Goal: Transaction & Acquisition: Complete application form

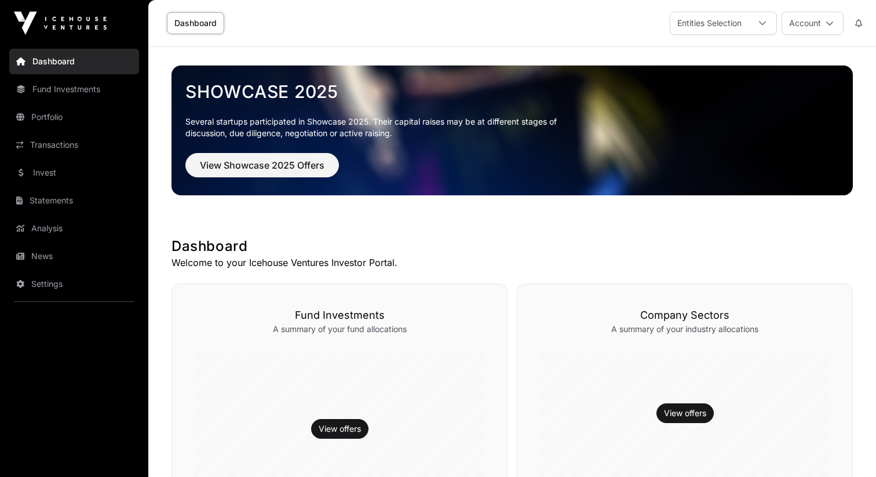
click at [129, 173] on link "Invest" at bounding box center [74, 173] width 130 height 26
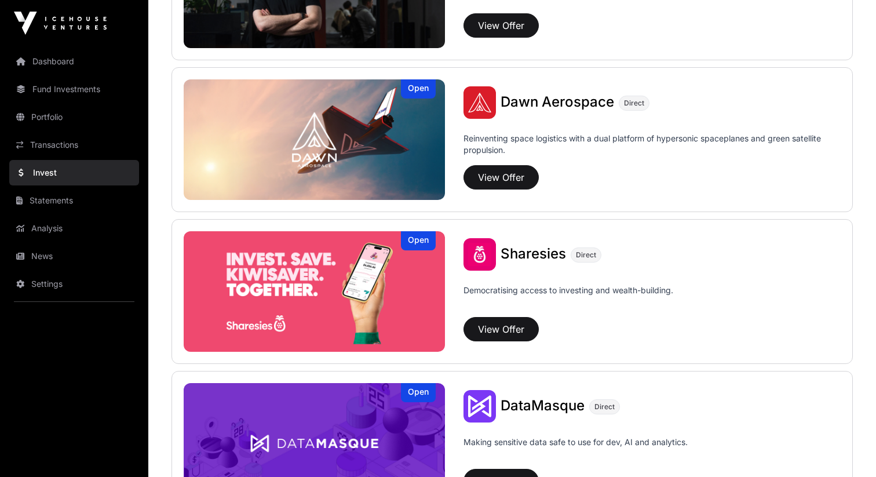
scroll to position [1279, 0]
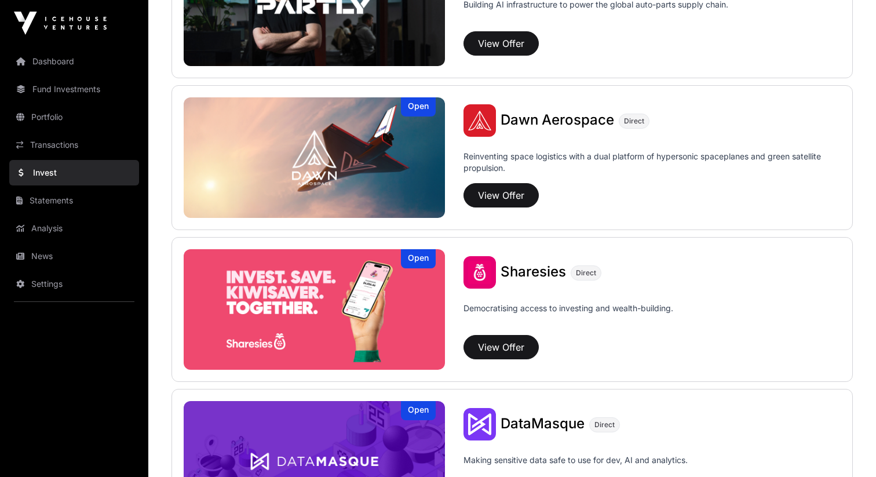
click at [534, 116] on span "Dawn Aerospace" at bounding box center [558, 119] width 114 height 17
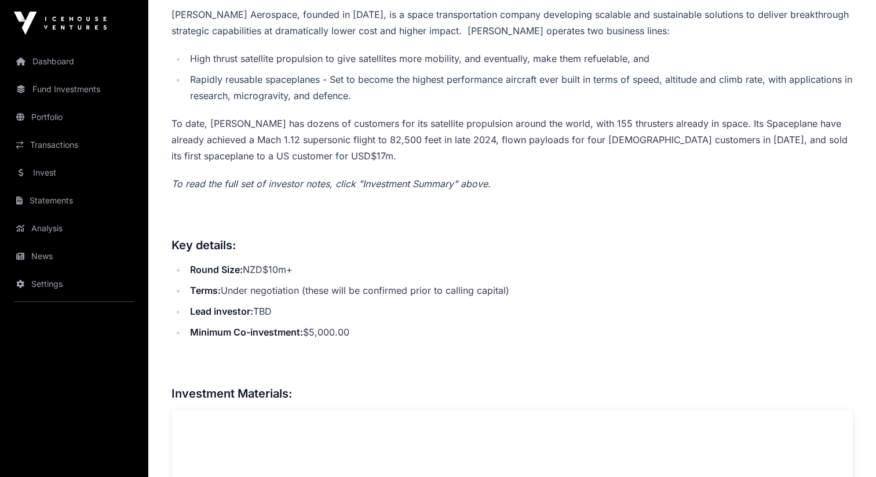
scroll to position [269, 0]
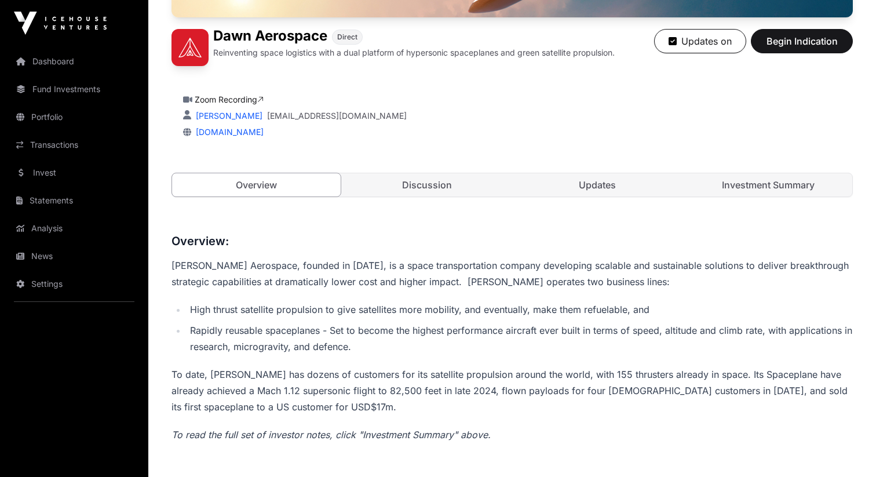
click at [714, 183] on link "Investment Summary" at bounding box center [768, 184] width 169 height 23
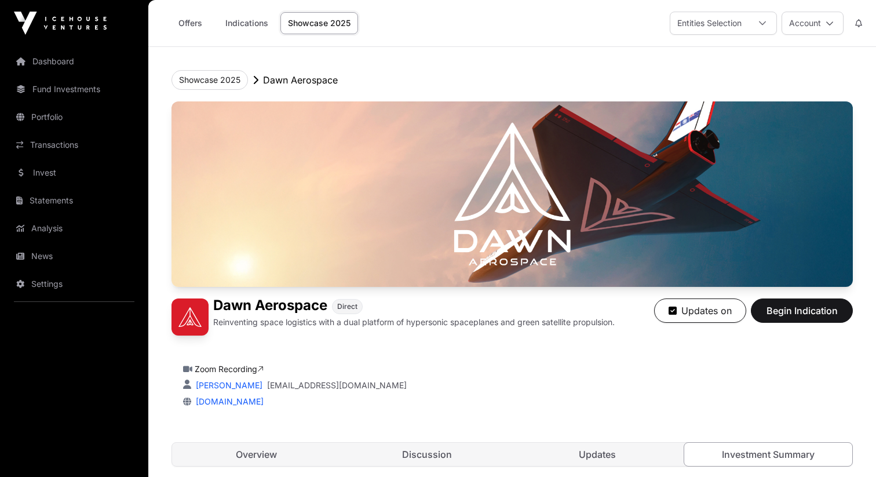
click at [96, 281] on link "Settings" at bounding box center [74, 284] width 130 height 26
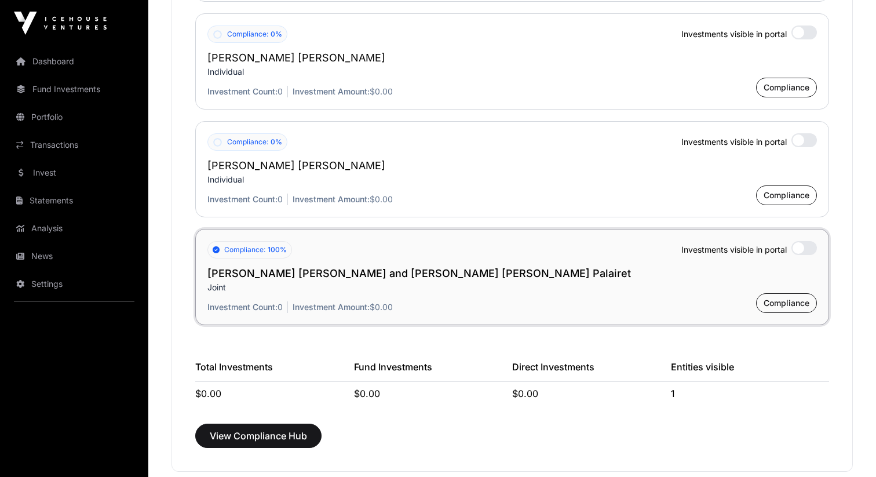
scroll to position [1614, 0]
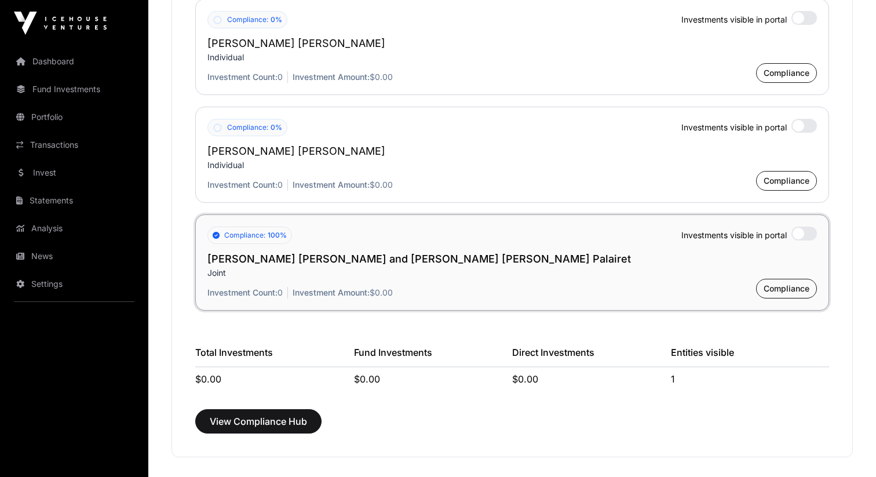
click at [367, 263] on h2 "[PERSON_NAME] [PERSON_NAME] and [PERSON_NAME] [PERSON_NAME] Palairet" at bounding box center [512, 259] width 610 height 16
click at [791, 289] on span "Compliance" at bounding box center [787, 289] width 46 height 12
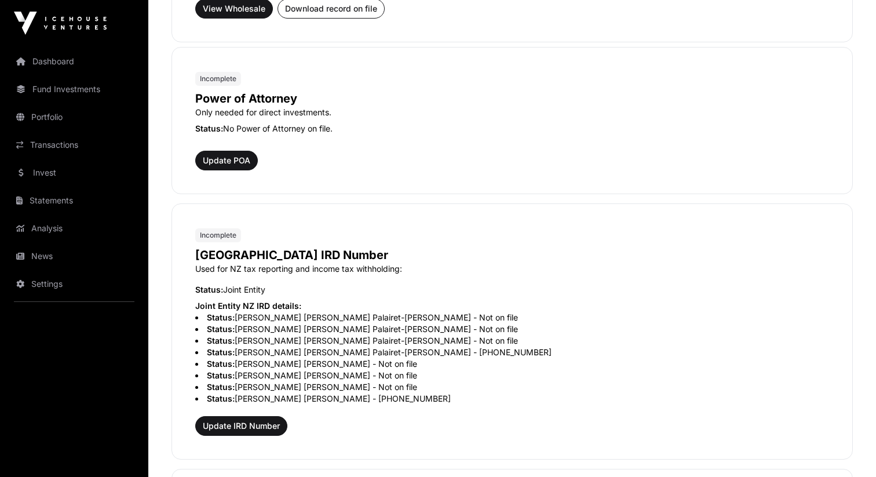
scroll to position [742, 0]
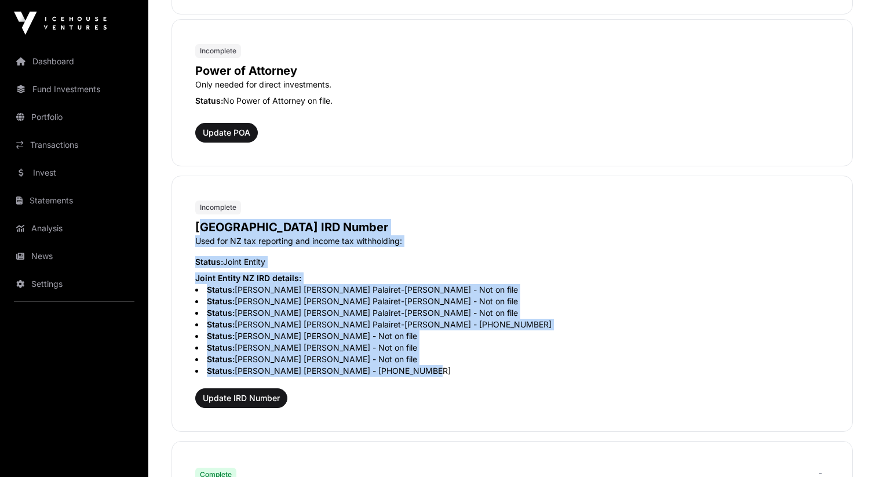
drag, startPoint x: 424, startPoint y: 216, endPoint x: 404, endPoint y: 383, distance: 167.5
click at [404, 383] on div "[GEOGRAPHIC_DATA] IRD Number Used for NZ tax reporting and income tax withholdi…" at bounding box center [512, 311] width 634 height 194
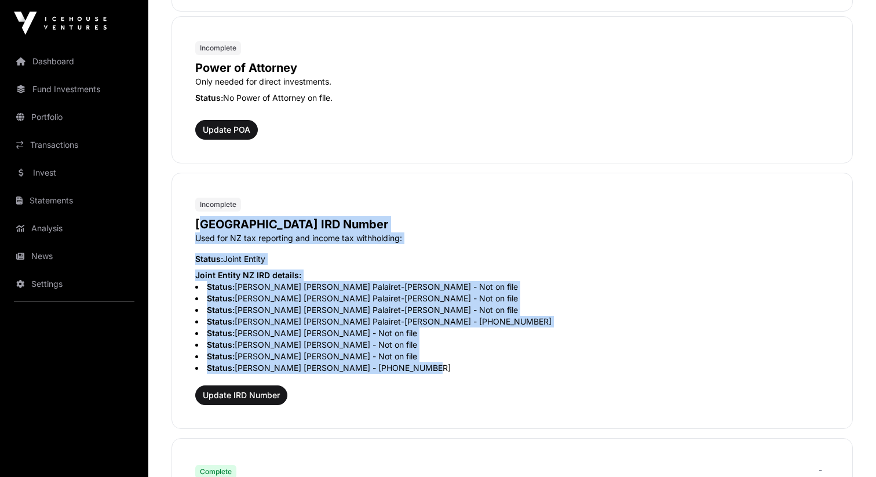
scroll to position [0, 0]
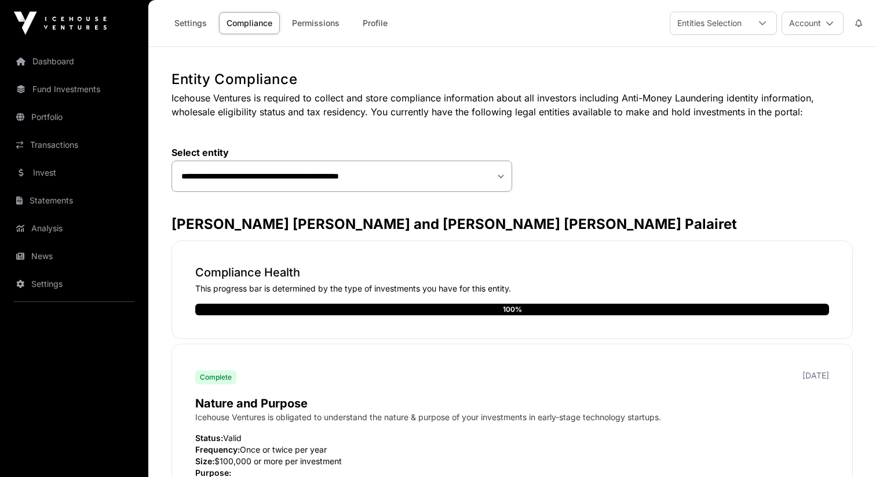
click at [68, 56] on link "Dashboard" at bounding box center [74, 62] width 130 height 26
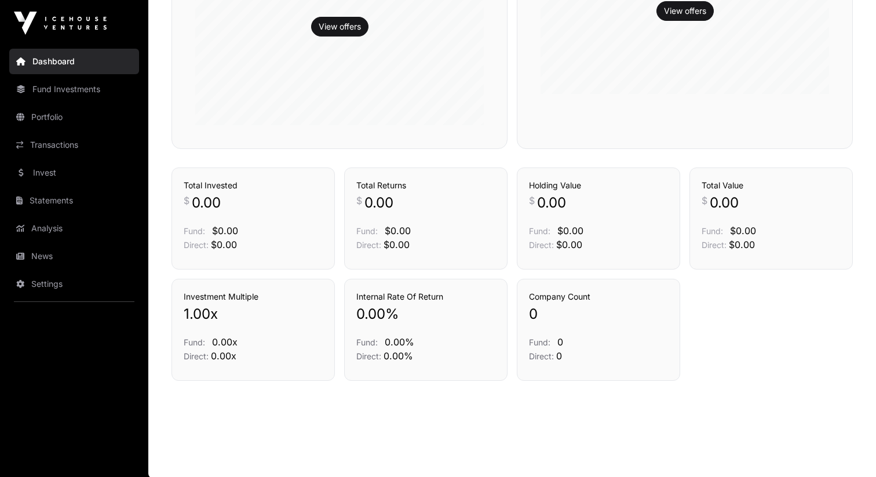
scroll to position [403, 0]
click at [68, 94] on link "Fund Investments" at bounding box center [74, 90] width 130 height 26
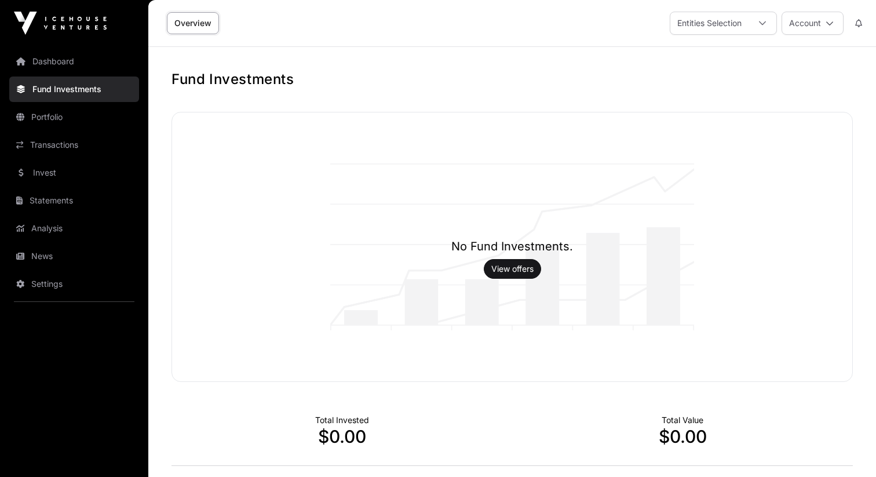
click at [77, 122] on link "Portfolio" at bounding box center [74, 117] width 130 height 26
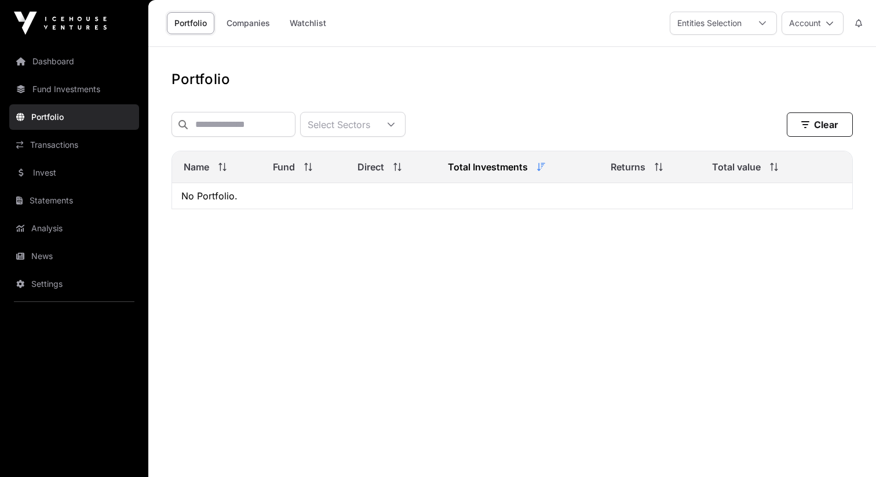
click at [70, 170] on link "Invest" at bounding box center [74, 173] width 130 height 26
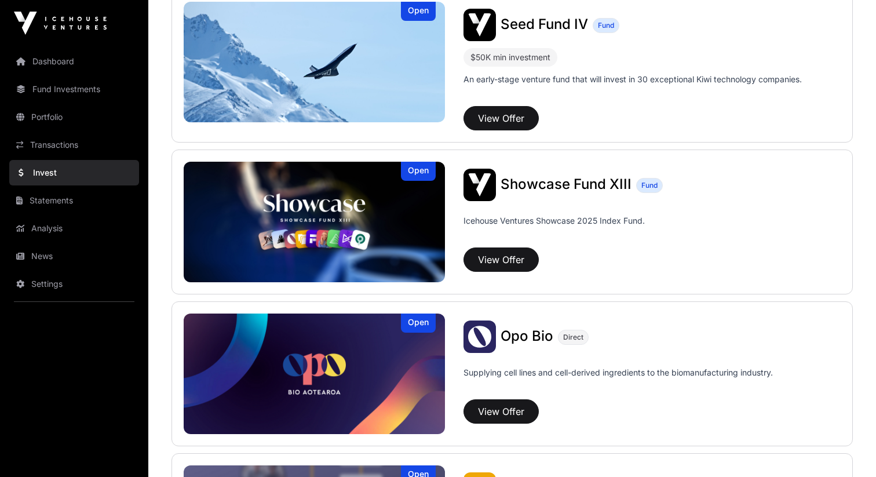
scroll to position [304, 0]
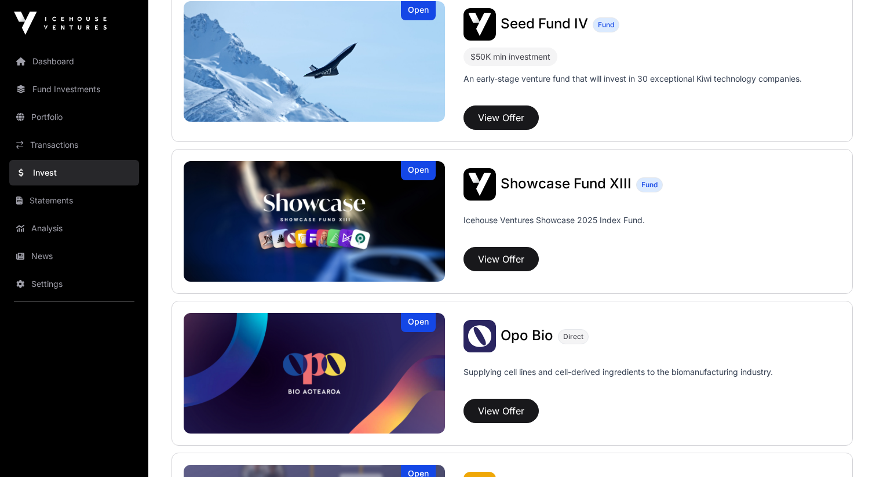
click at [556, 183] on span "Showcase Fund XIII" at bounding box center [566, 183] width 131 height 17
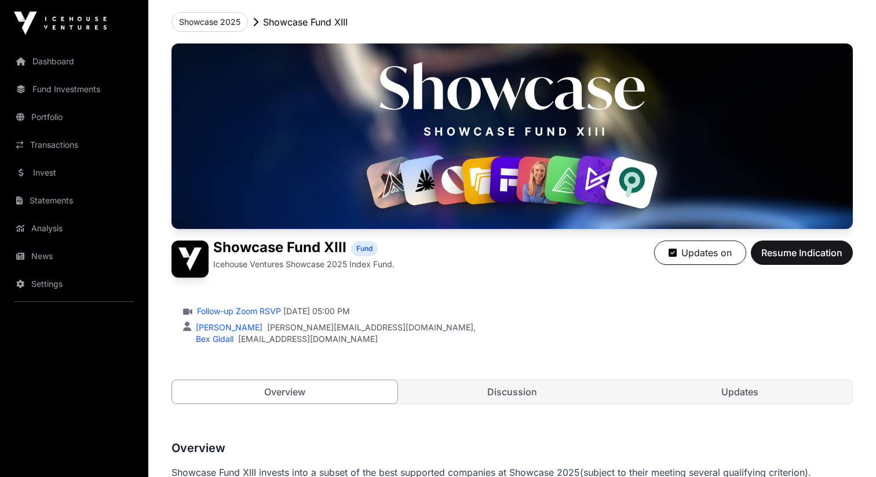
scroll to position [68, 0]
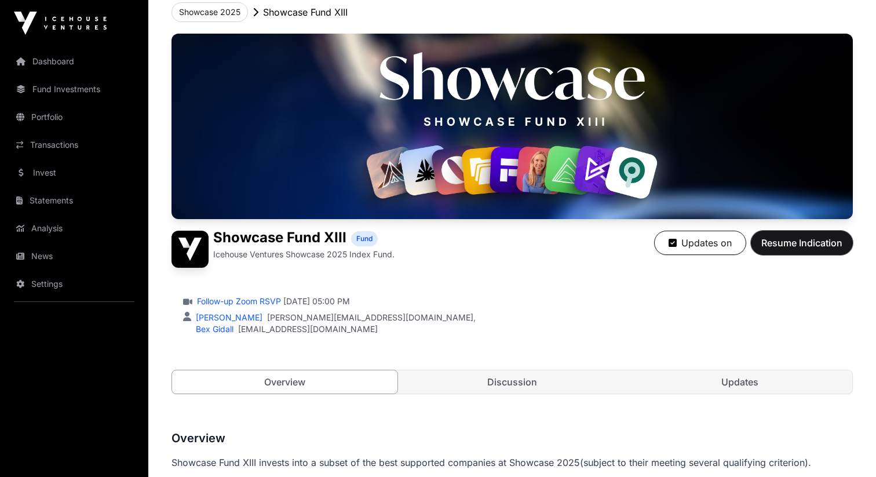
click at [814, 242] on span "Resume Indication" at bounding box center [802, 243] width 81 height 14
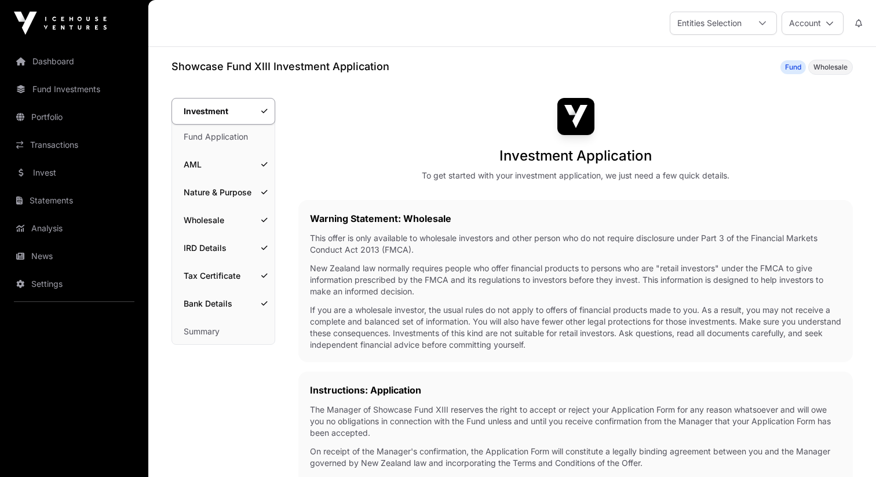
click at [236, 329] on link "Summary" at bounding box center [223, 332] width 103 height 26
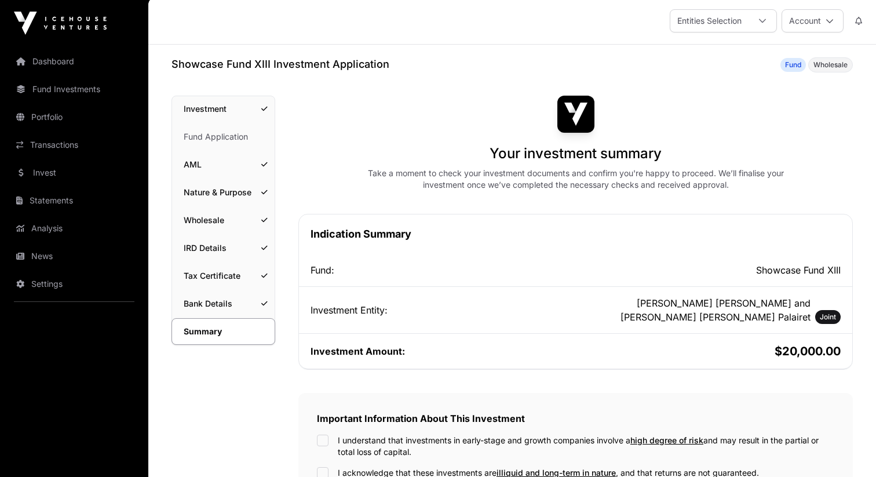
scroll to position [1, 0]
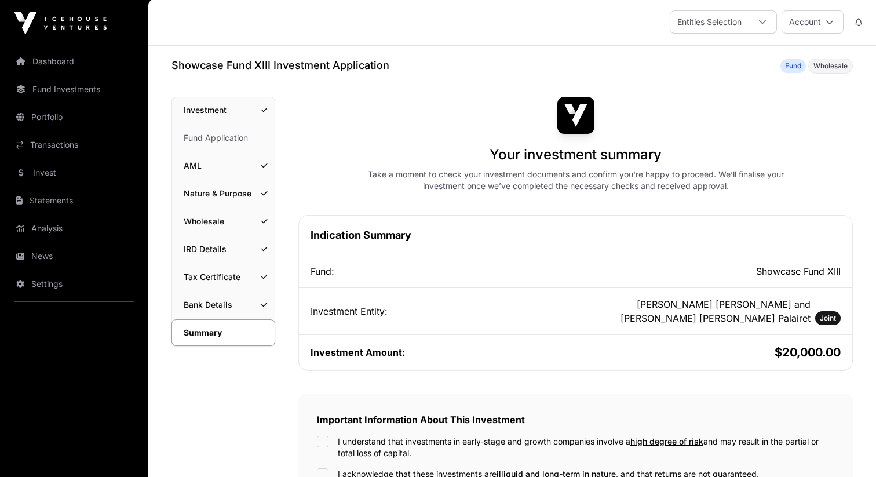
click at [223, 144] on link "Fund Application" at bounding box center [223, 138] width 103 height 26
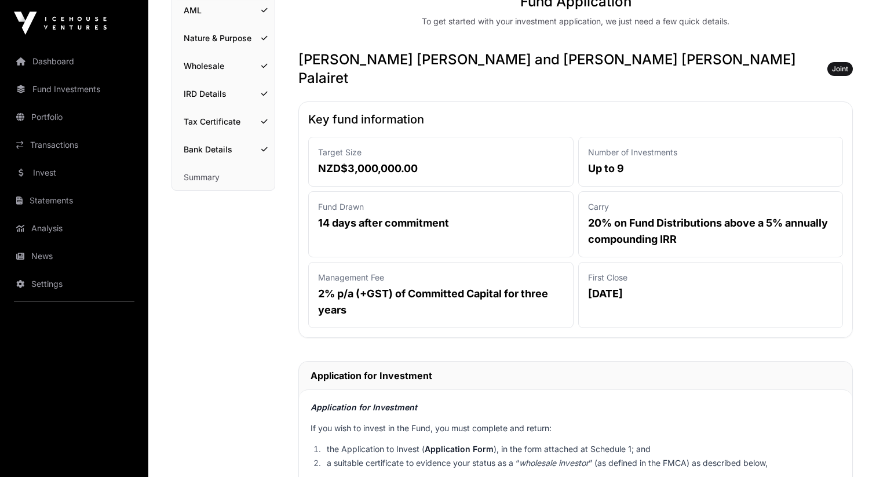
scroll to position [155, 0]
click at [372, 214] on p "14 days after commitment" at bounding box center [441, 222] width 246 height 16
click at [393, 214] on p "14 days after commitment" at bounding box center [441, 222] width 246 height 16
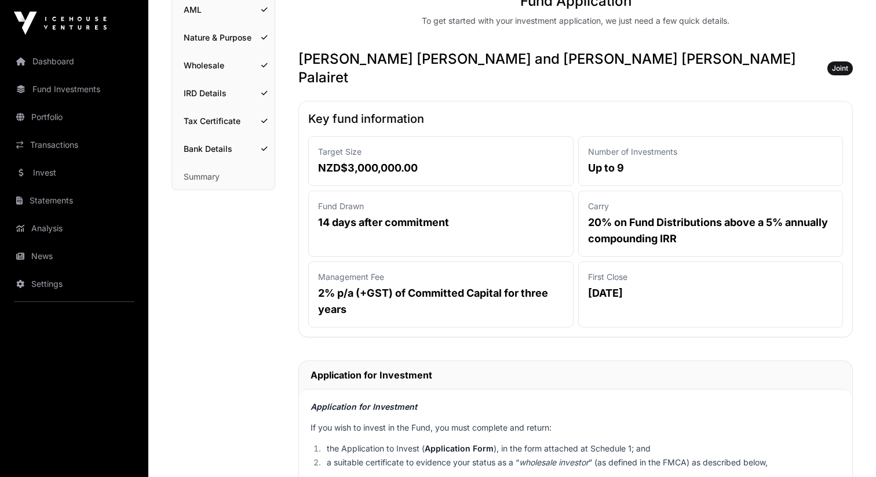
click at [393, 214] on p "14 days after commitment" at bounding box center [441, 222] width 246 height 16
click at [399, 214] on p "14 days after commitment" at bounding box center [441, 222] width 246 height 16
click at [377, 214] on p "14 days after commitment" at bounding box center [441, 222] width 246 height 16
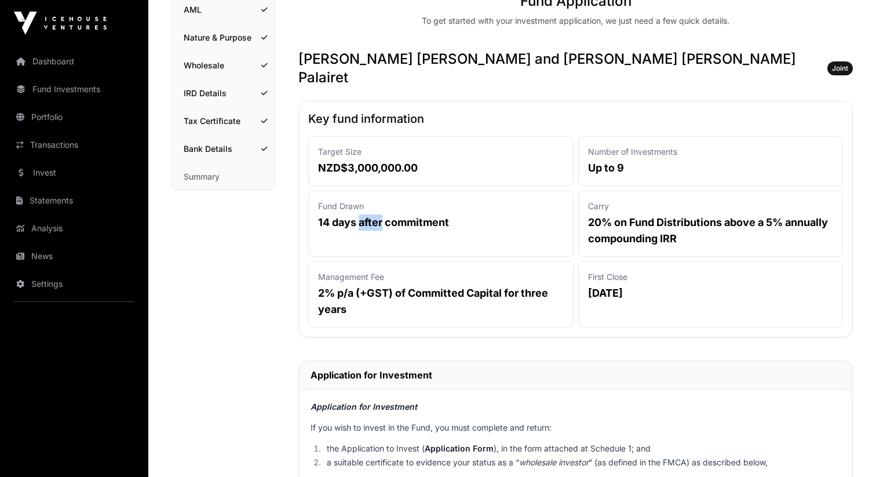
click at [377, 214] on p "14 days after commitment" at bounding box center [441, 222] width 246 height 16
click at [361, 214] on p "14 days after commitment" at bounding box center [441, 222] width 246 height 16
click at [493, 201] on p "Fund Drawn" at bounding box center [441, 207] width 246 height 12
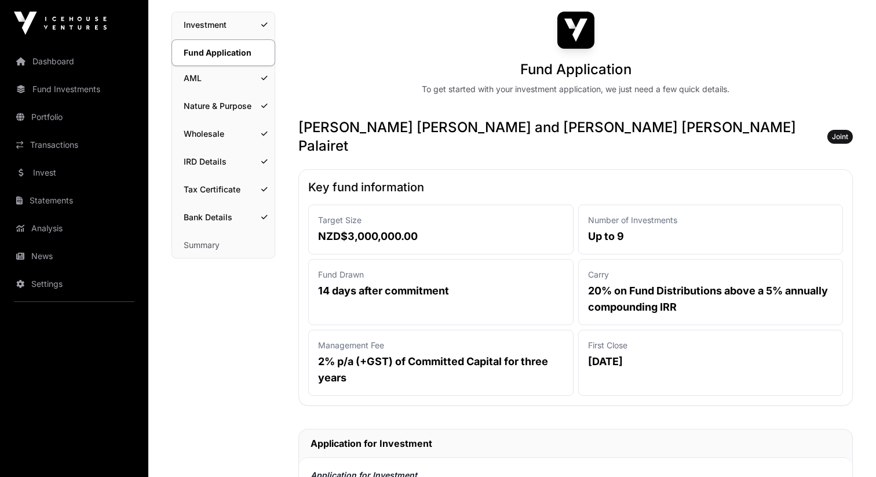
scroll to position [0, 0]
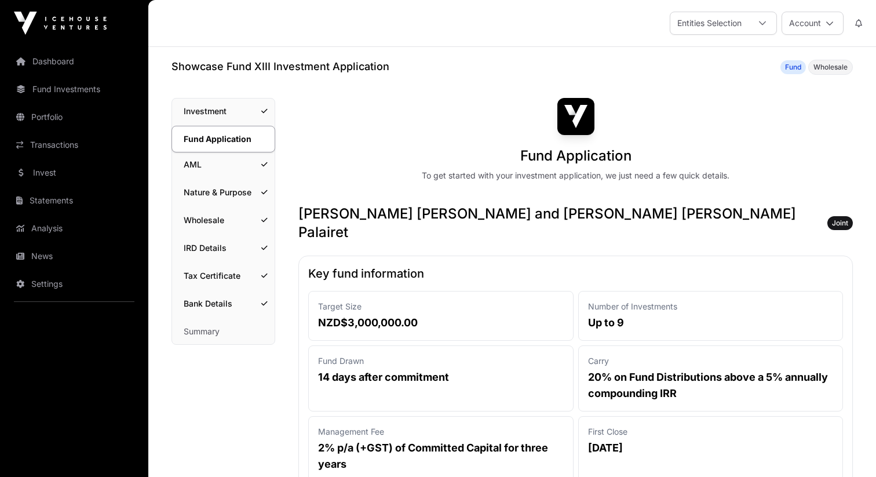
click at [90, 181] on link "Invest" at bounding box center [74, 173] width 130 height 26
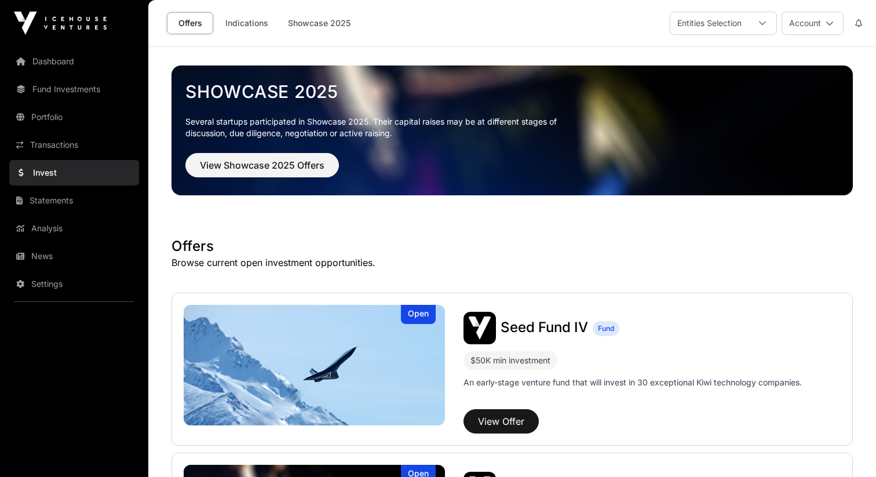
scroll to position [130, 0]
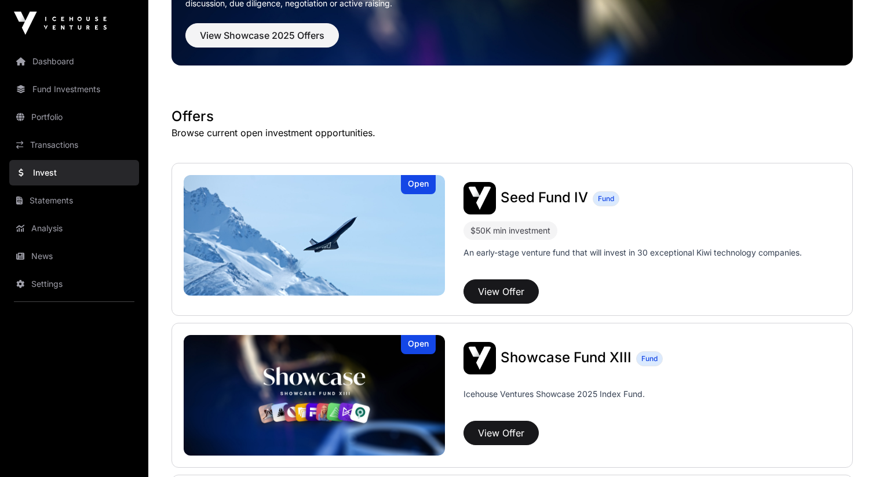
click at [552, 189] on span "Seed Fund IV" at bounding box center [545, 197] width 88 height 17
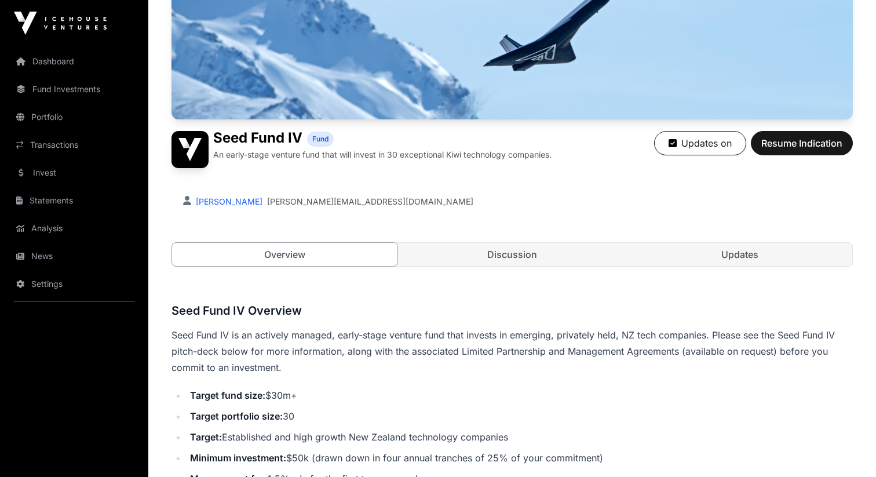
scroll to position [143, 0]
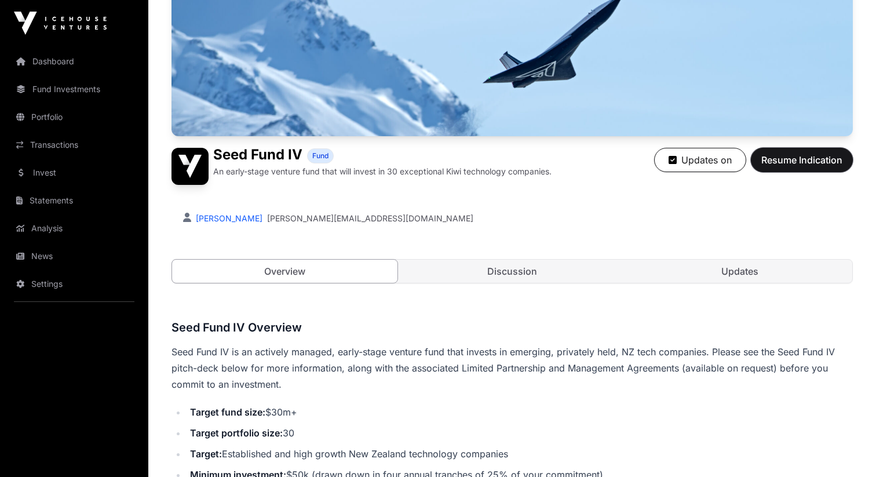
click at [821, 159] on span "Resume Indication" at bounding box center [802, 160] width 81 height 14
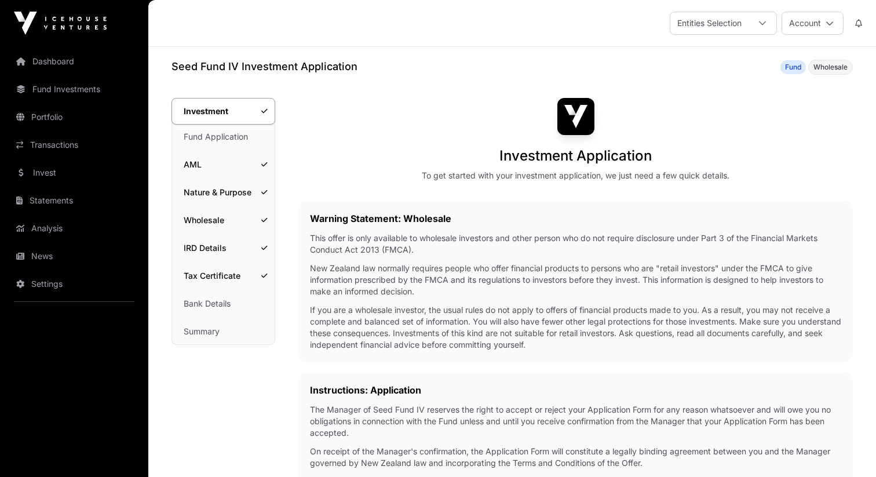
click at [231, 140] on link "Fund Application" at bounding box center [223, 137] width 103 height 26
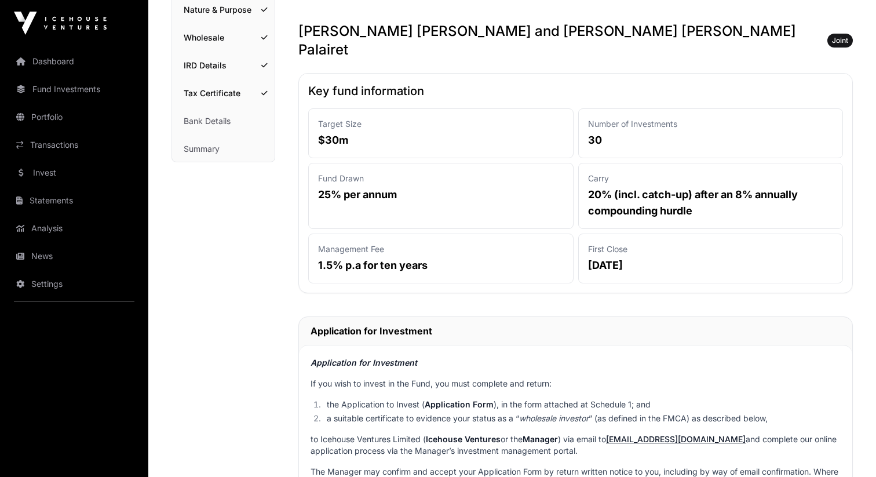
scroll to position [203, 0]
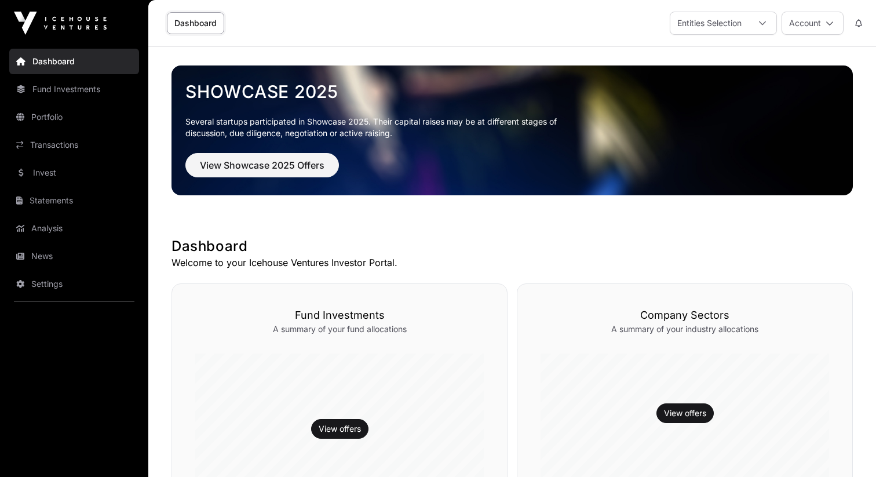
scroll to position [403, 0]
click at [81, 184] on link "Invest" at bounding box center [74, 173] width 130 height 26
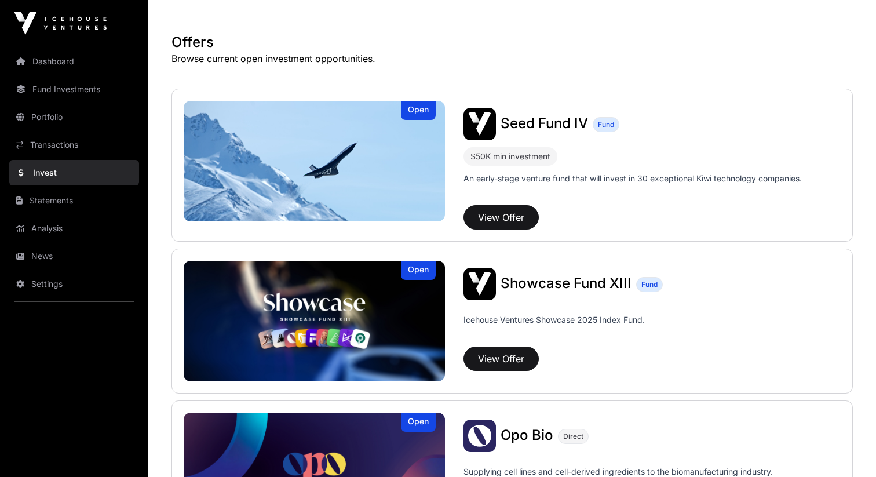
scroll to position [199, 0]
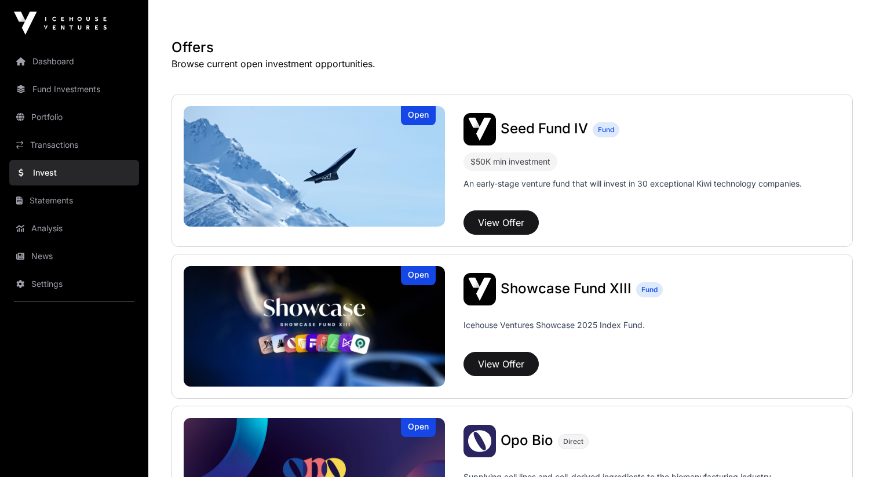
click at [533, 130] on span "Seed Fund IV" at bounding box center [545, 128] width 88 height 17
